Goal: Information Seeking & Learning: Learn about a topic

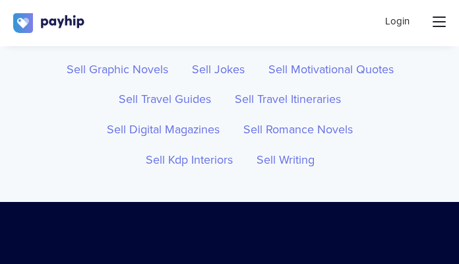
scroll to position [6959, 0]
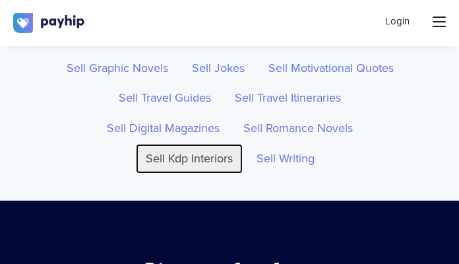
click at [182, 160] on link "Sell Kdp Interiors" at bounding box center [189, 159] width 107 height 30
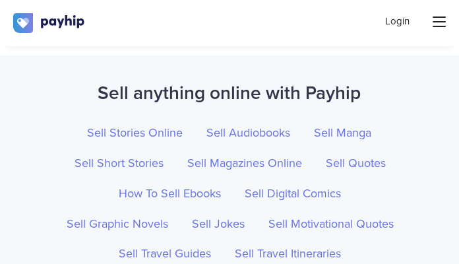
scroll to position [6801, 0]
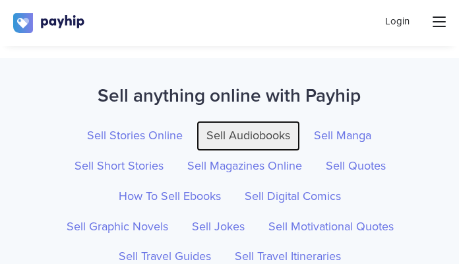
click at [248, 124] on link "Sell Audiobooks" at bounding box center [247, 136] width 103 height 30
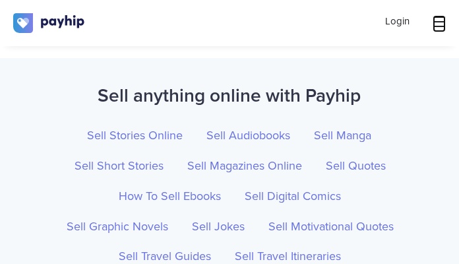
click at [440, 27] on icon at bounding box center [438, 21] width 13 height 13
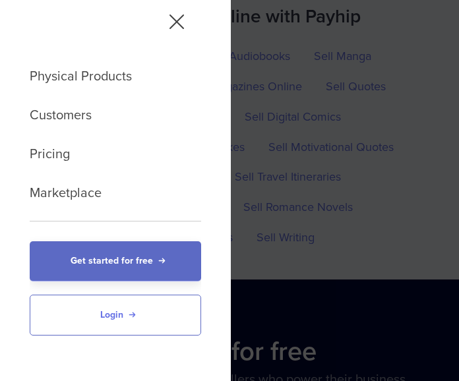
scroll to position [129, 0]
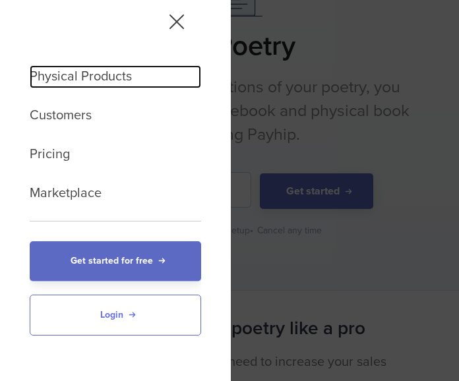
click at [94, 80] on link "Physical Products" at bounding box center [115, 76] width 171 height 23
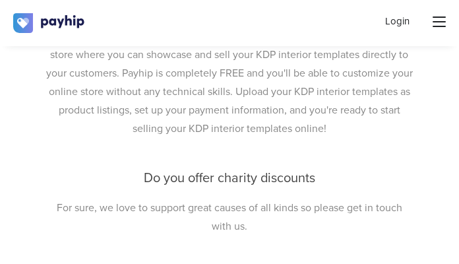
scroll to position [6113, 0]
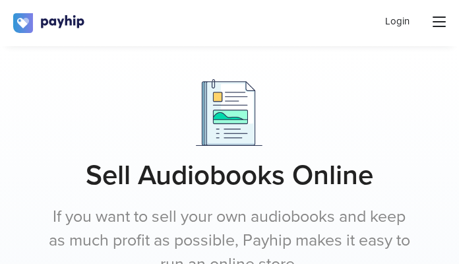
click at [350, 169] on h1 "Sell Audiobooks Online" at bounding box center [229, 175] width 367 height 33
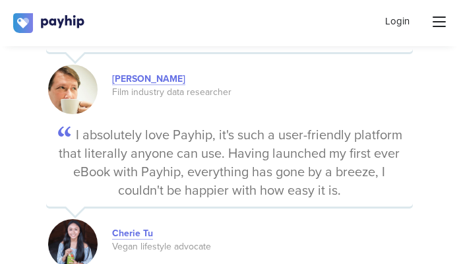
scroll to position [2266, 0]
